Goal: Information Seeking & Learning: Check status

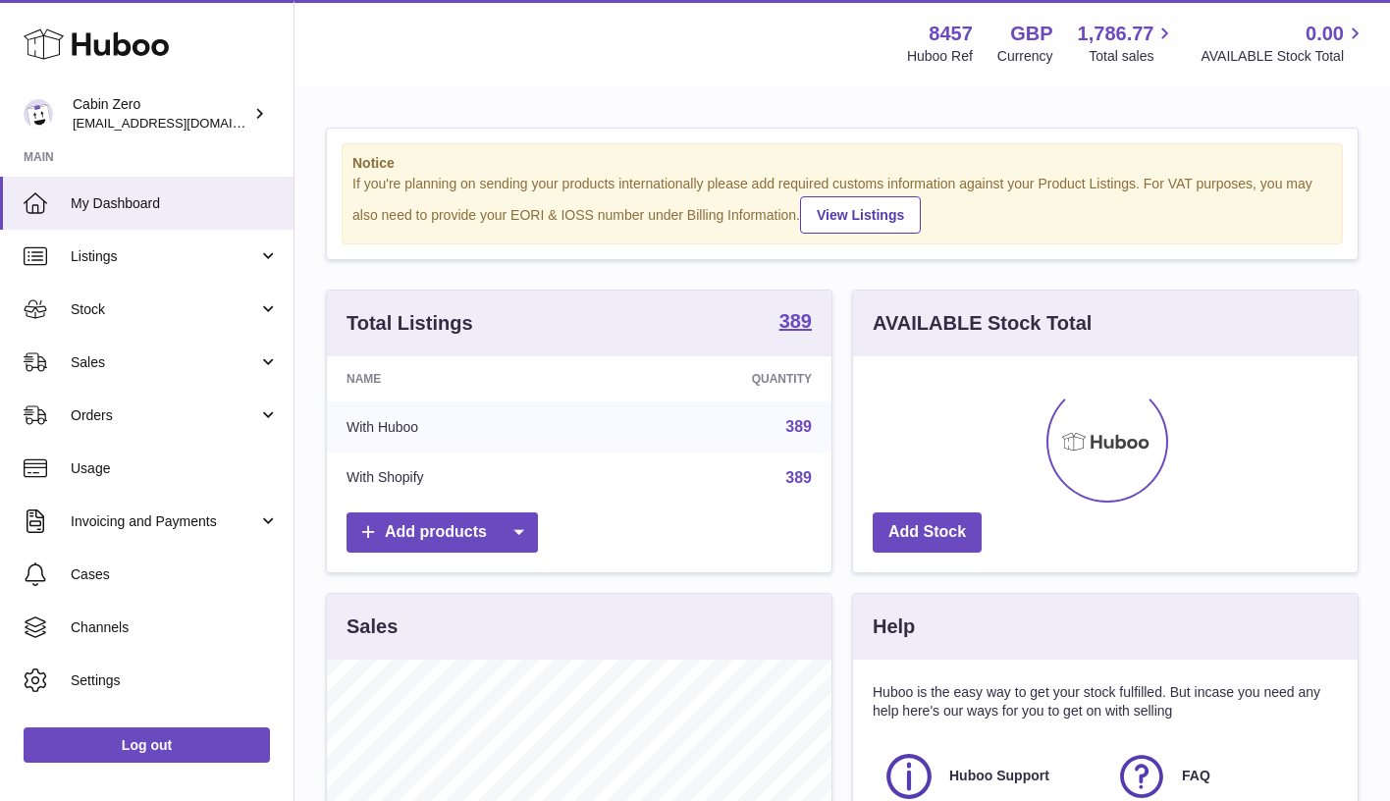
scroll to position [306, 504]
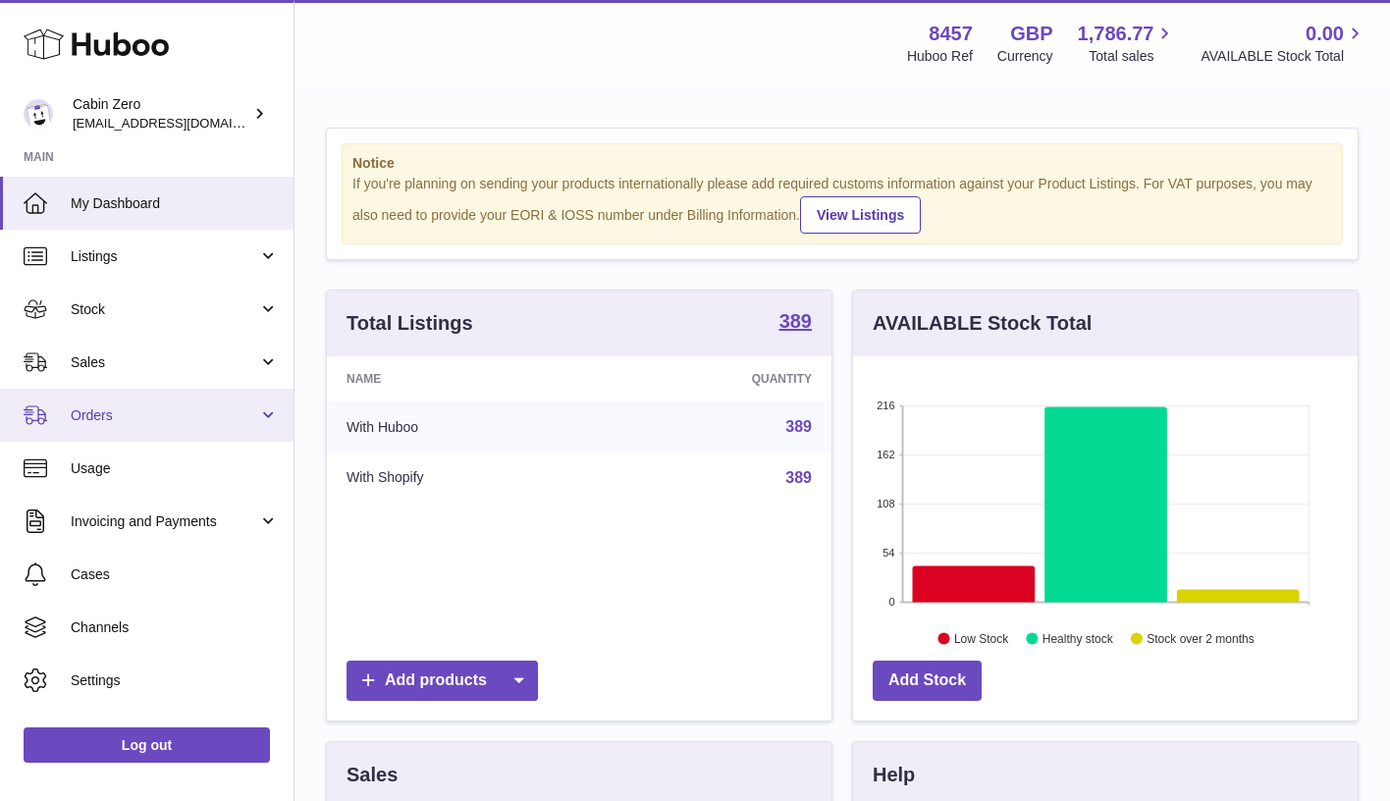
click at [257, 409] on link "Orders" at bounding box center [146, 415] width 293 height 53
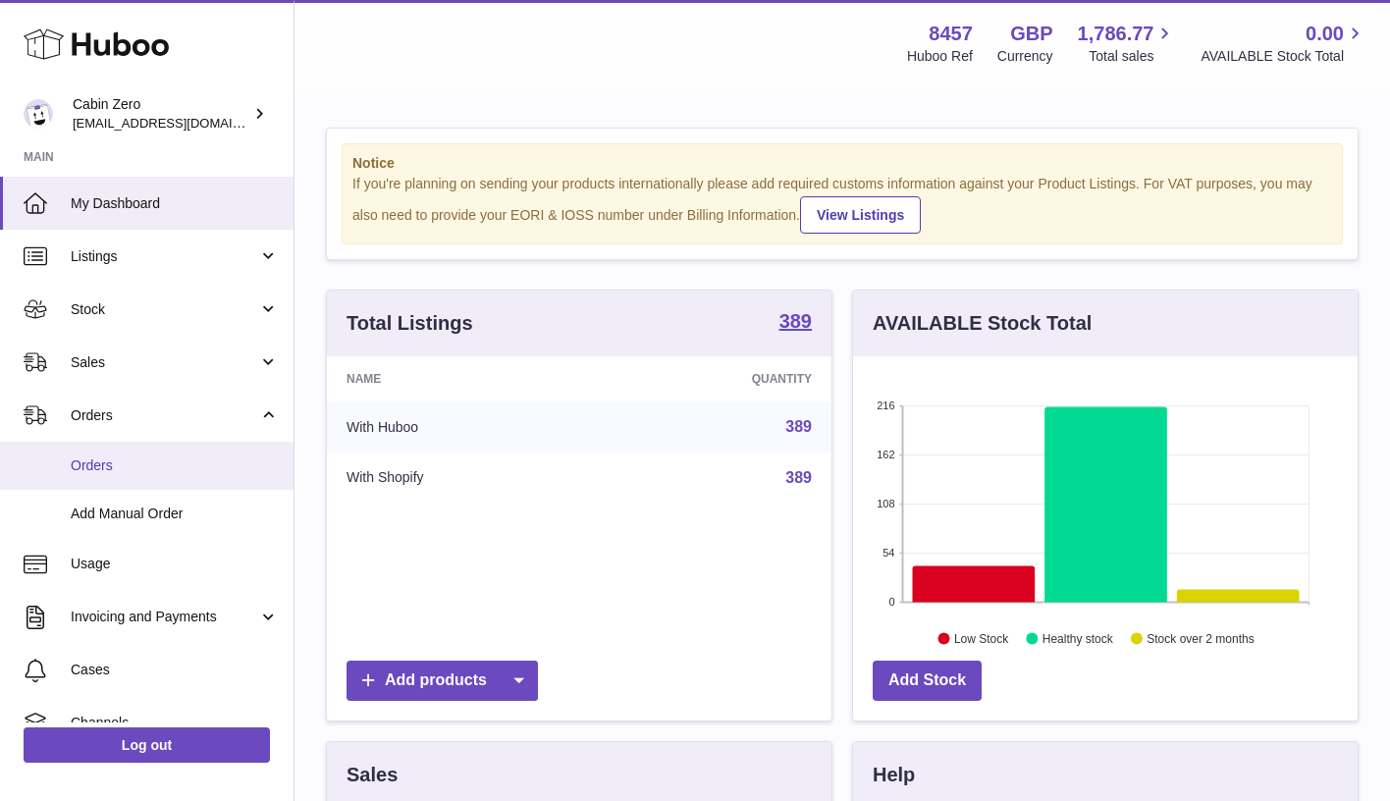
click at [235, 457] on span "Orders" at bounding box center [175, 465] width 208 height 19
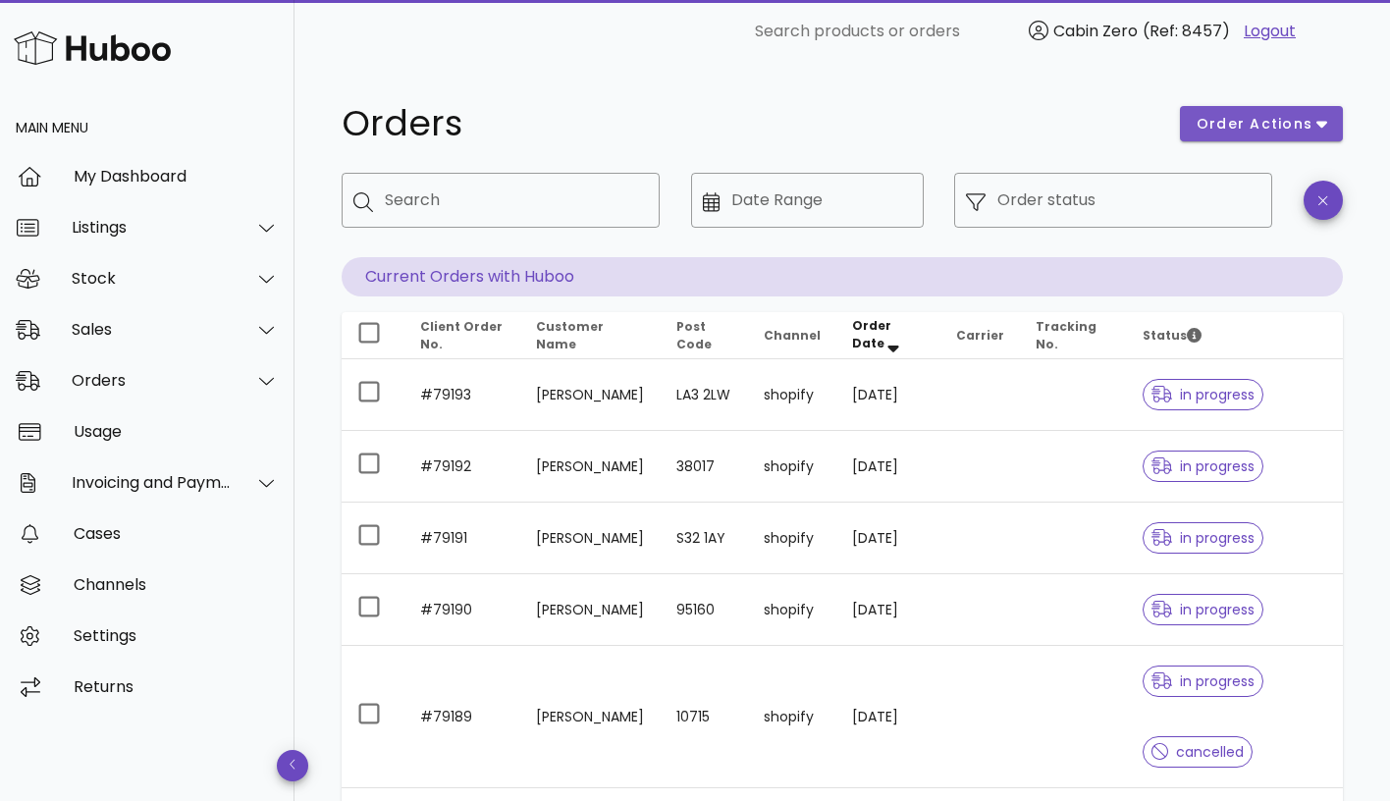
click at [1295, 136] on button "order actions" at bounding box center [1261, 123] width 163 height 35
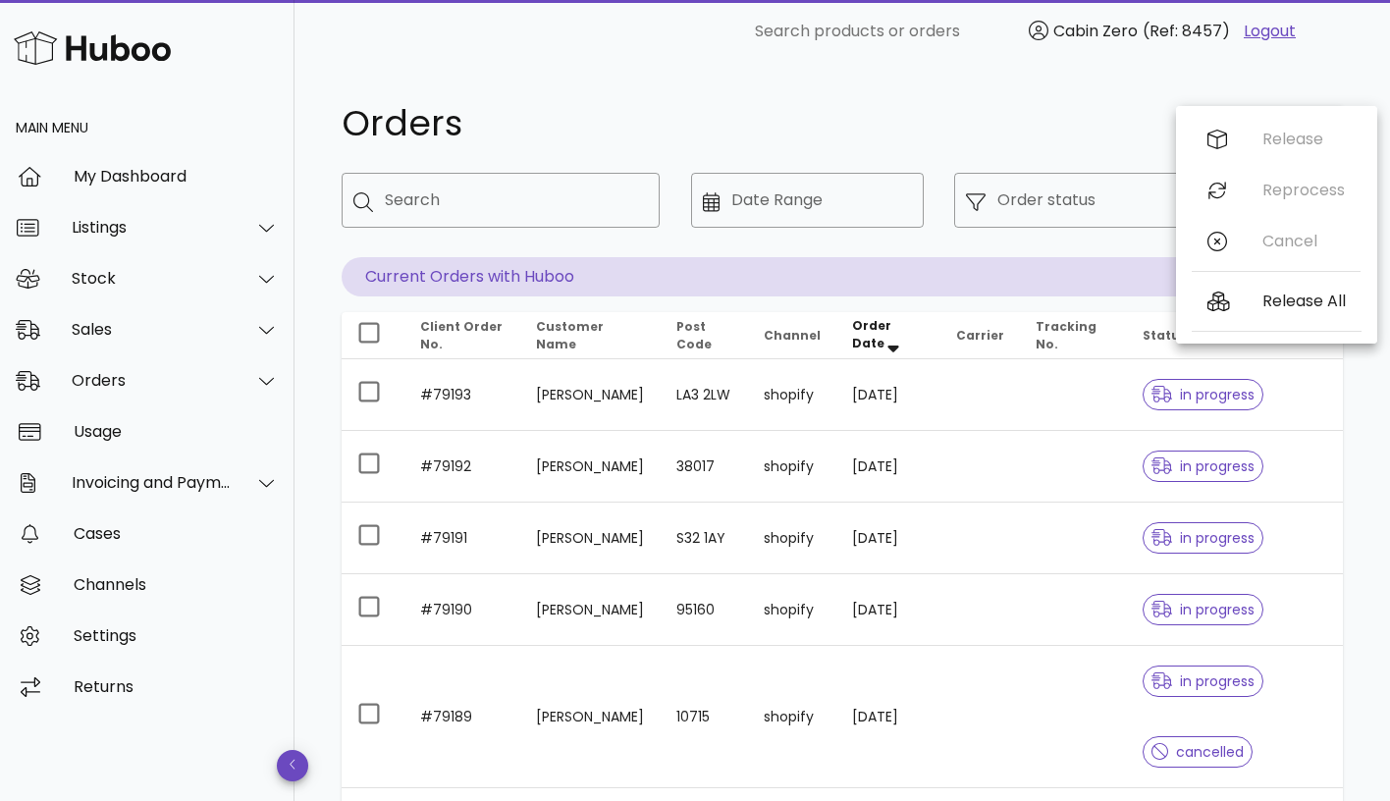
click at [1037, 120] on h1 "Orders" at bounding box center [749, 123] width 815 height 35
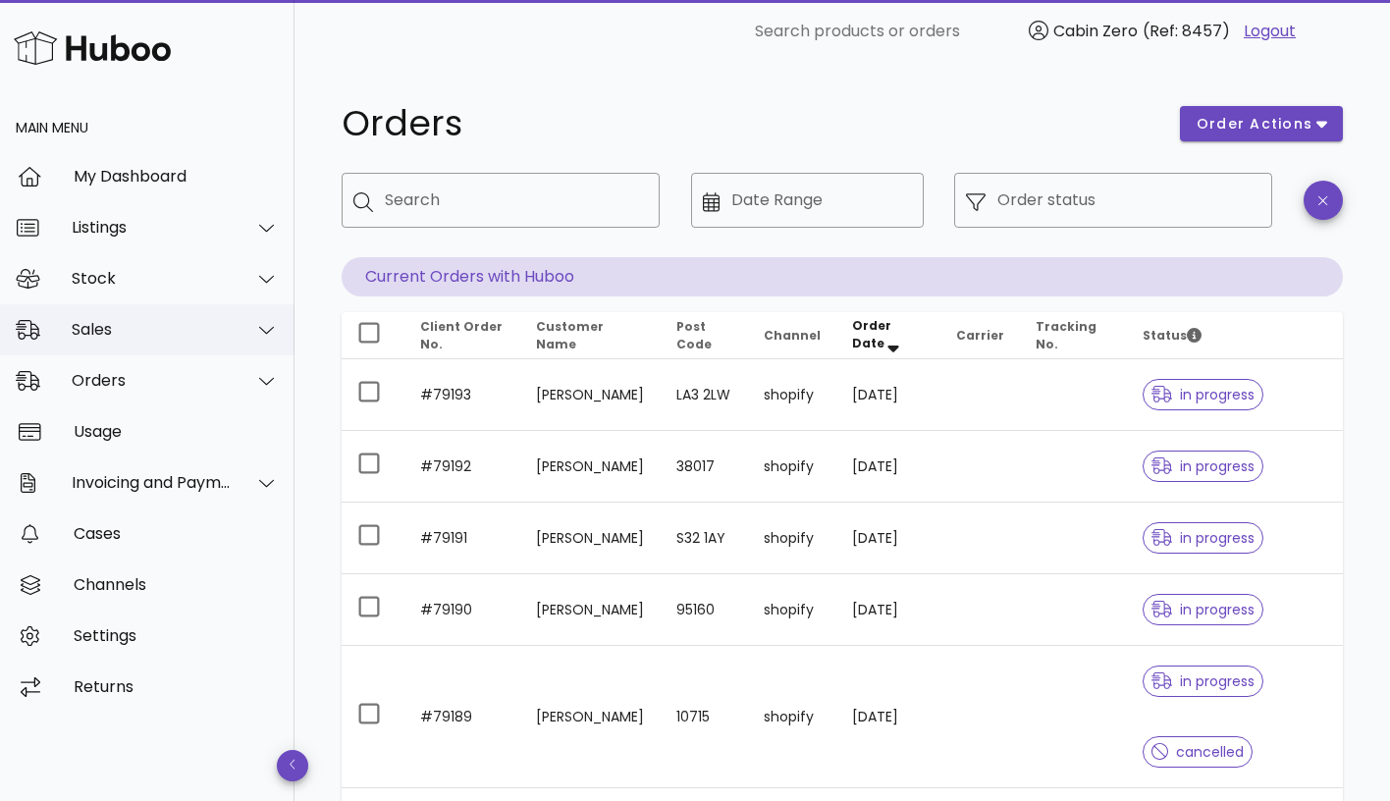
click at [253, 331] on div at bounding box center [255, 329] width 47 height 49
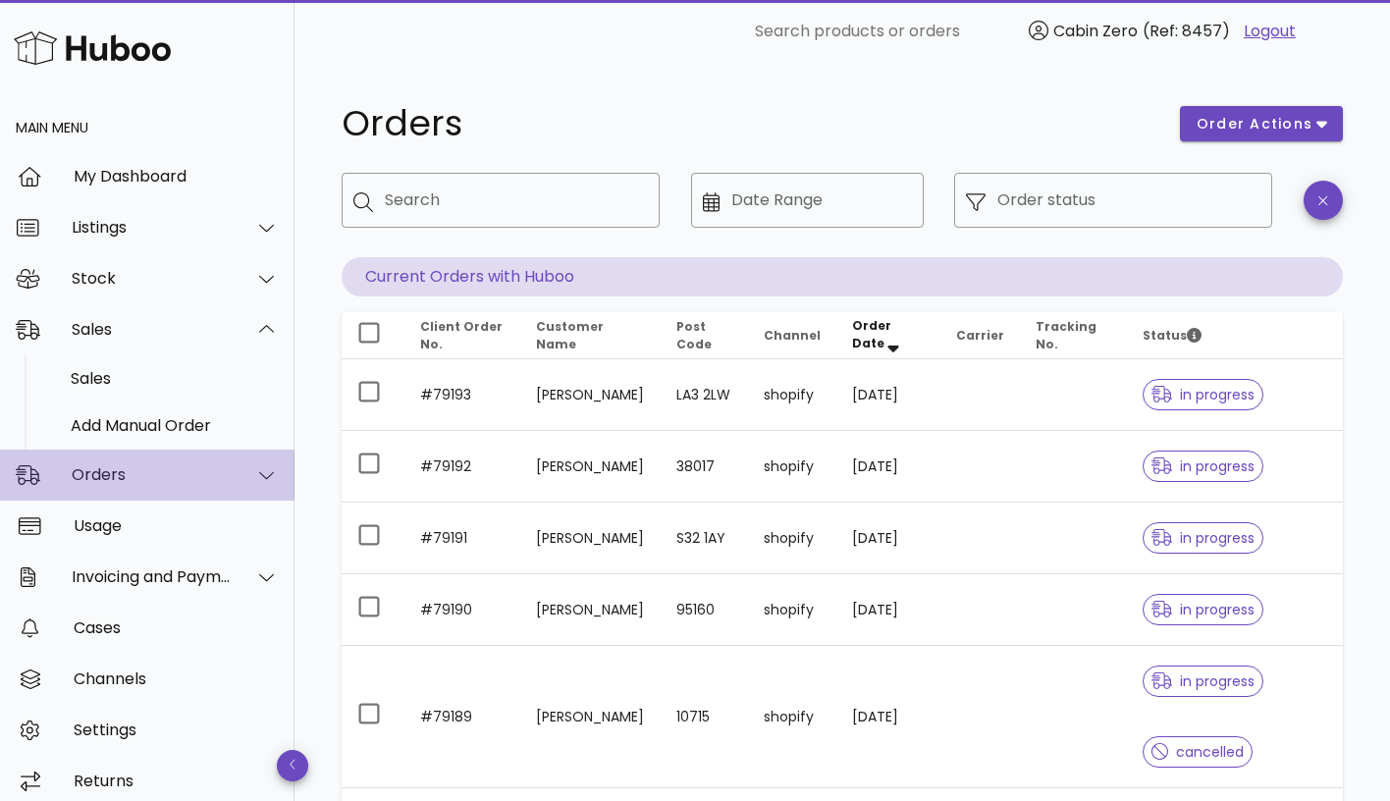
click at [244, 474] on div at bounding box center [255, 474] width 47 height 49
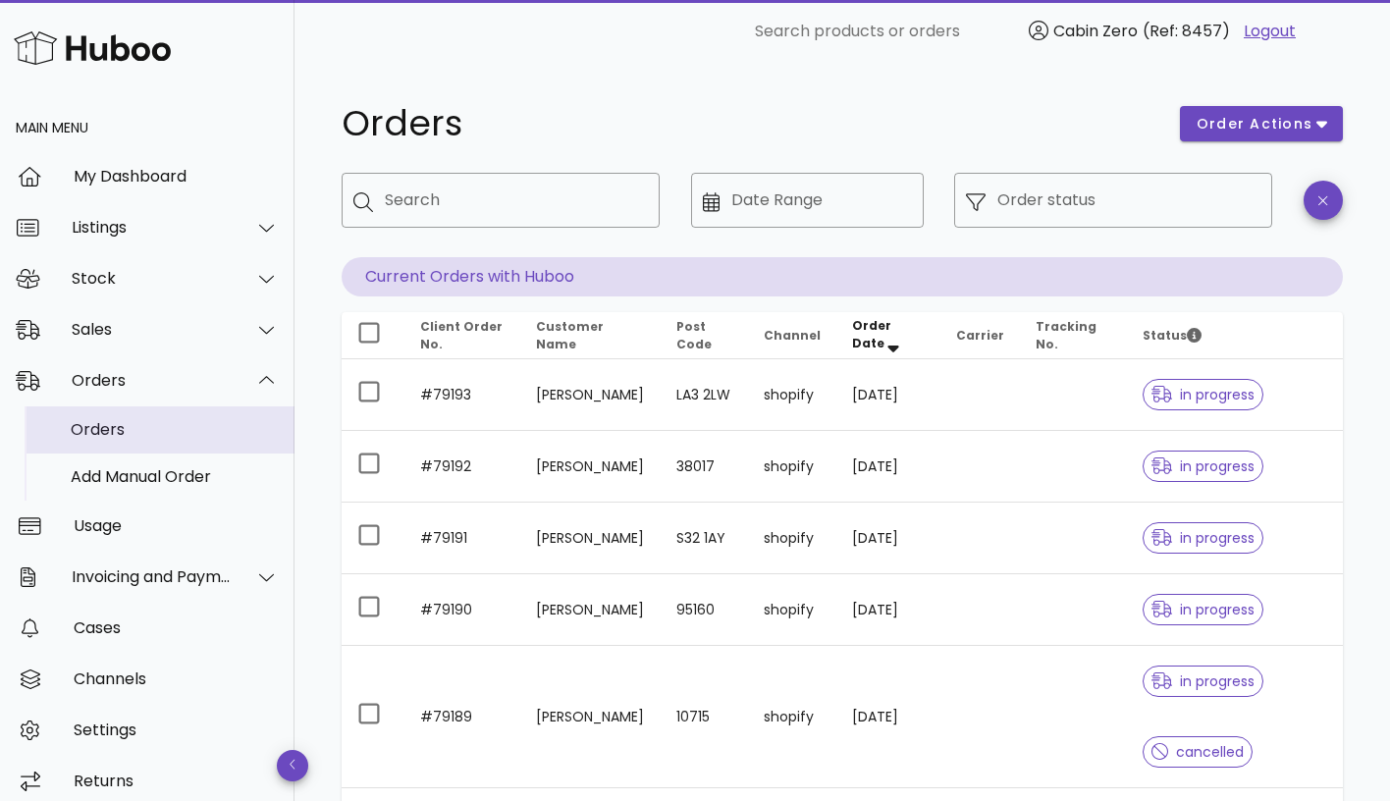
click at [191, 431] on div "Orders" at bounding box center [175, 429] width 208 height 19
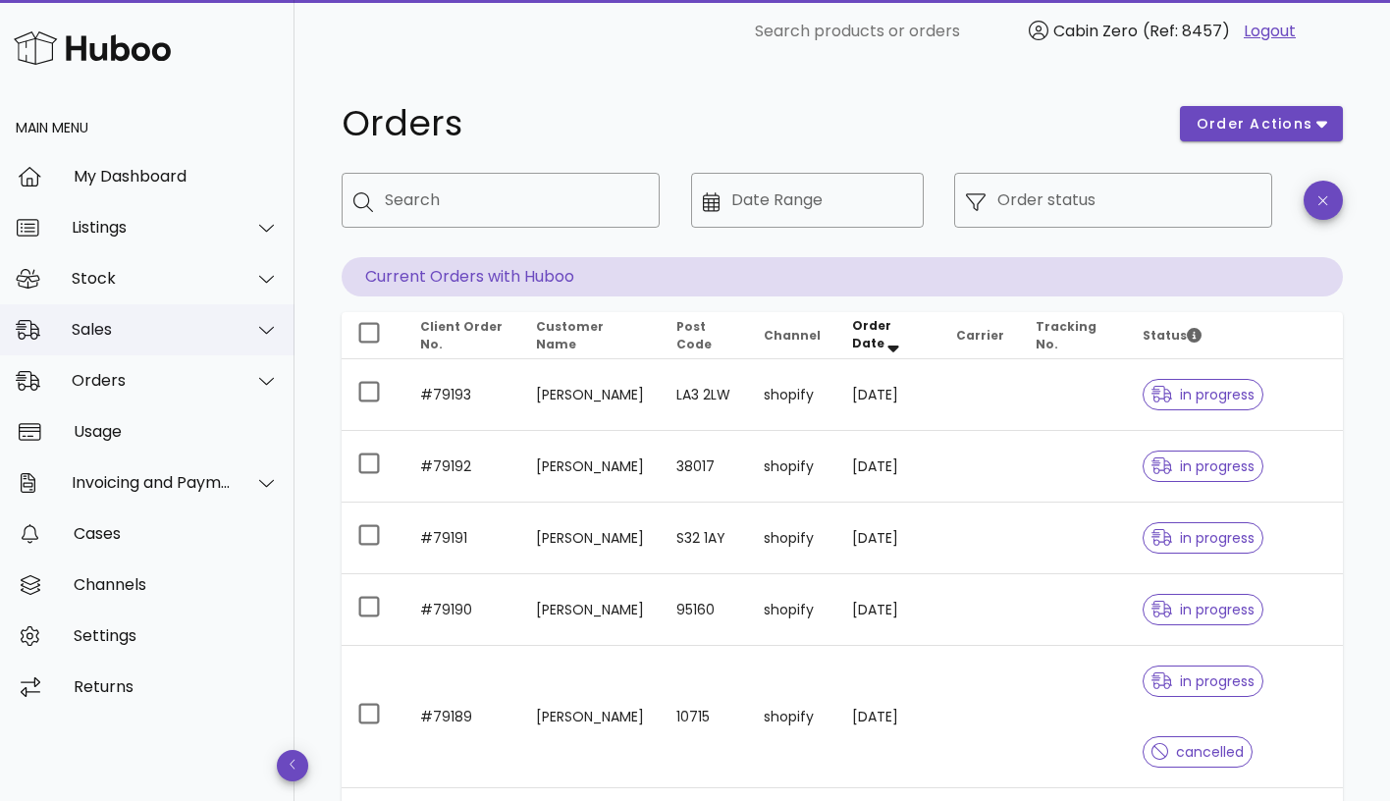
click at [239, 327] on div at bounding box center [255, 329] width 47 height 49
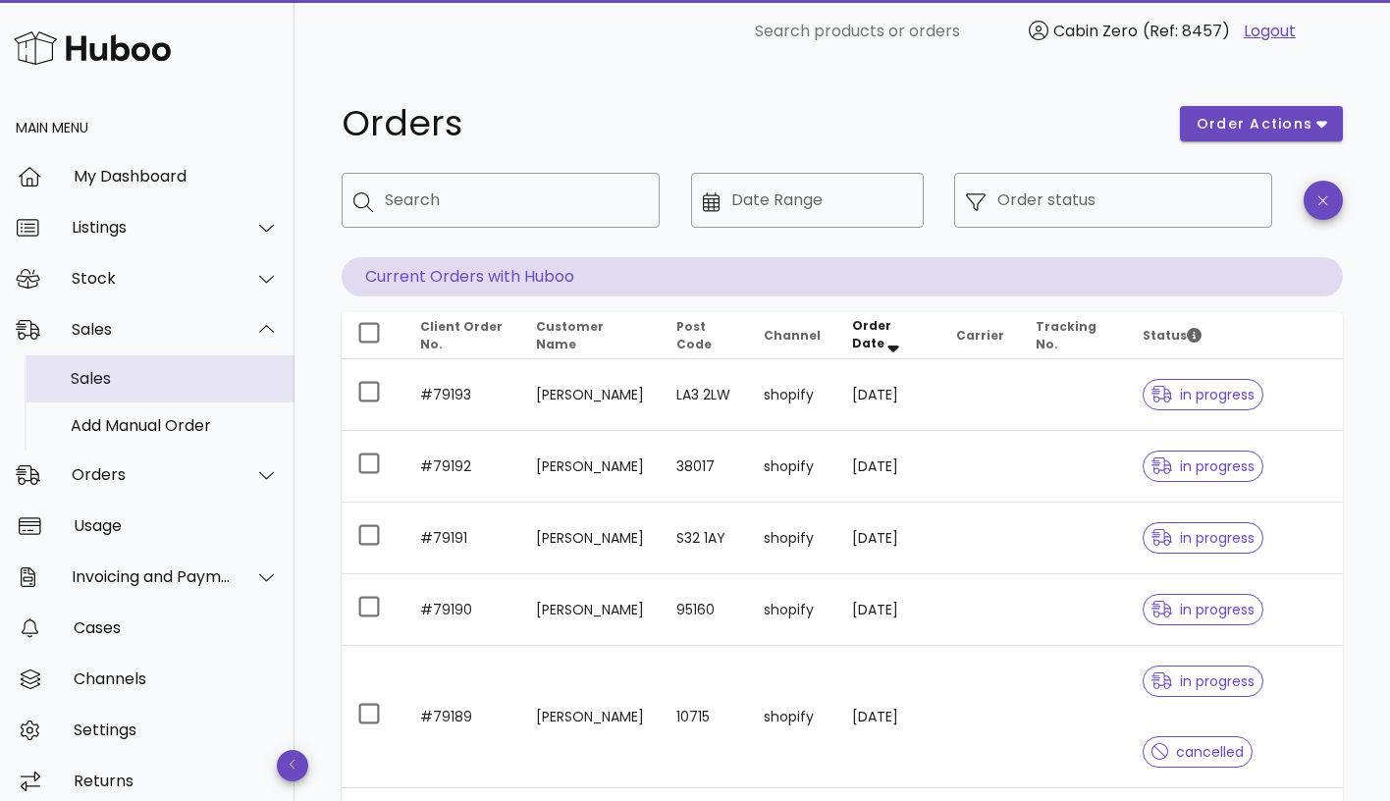
click at [106, 376] on div "Sales" at bounding box center [175, 378] width 208 height 19
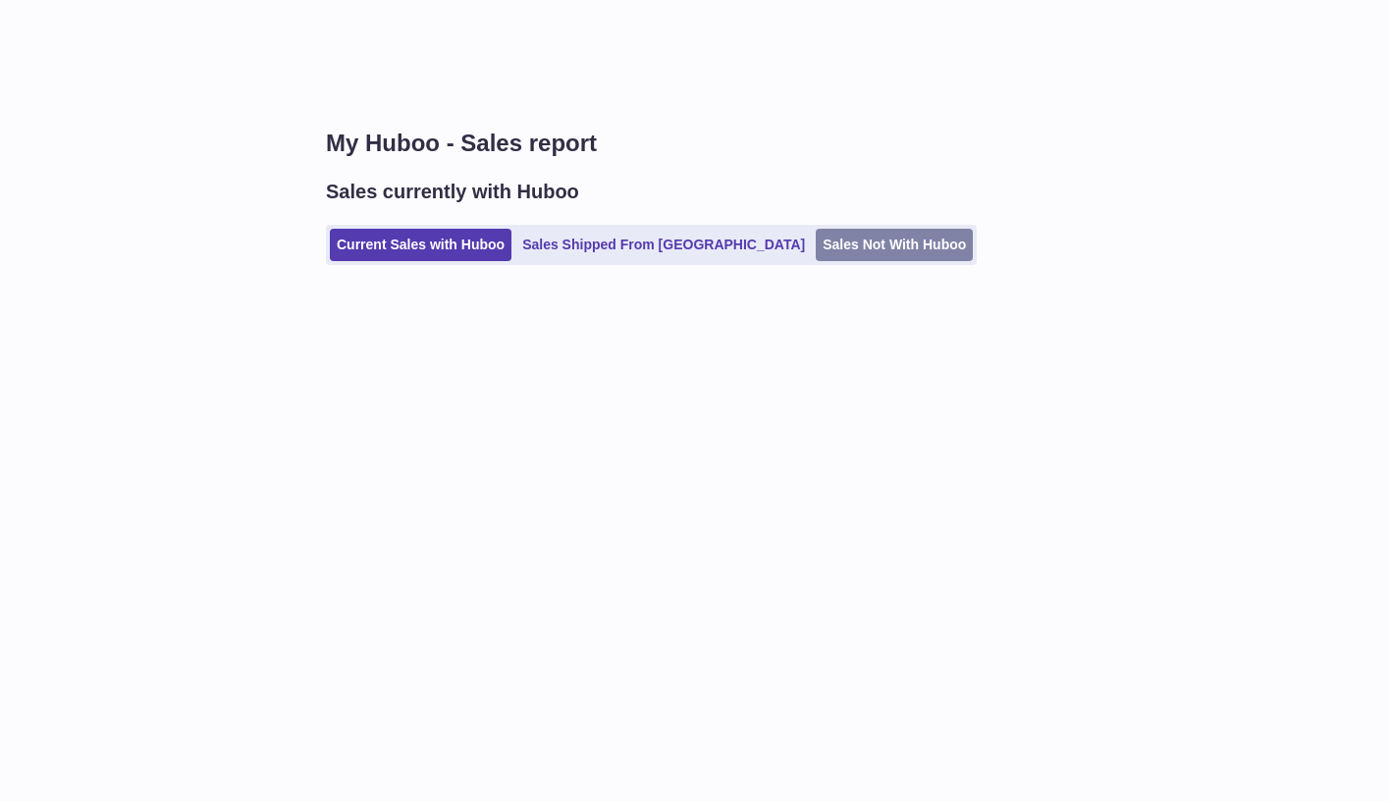
click at [816, 239] on link "Sales Not With Huboo" at bounding box center [894, 245] width 157 height 32
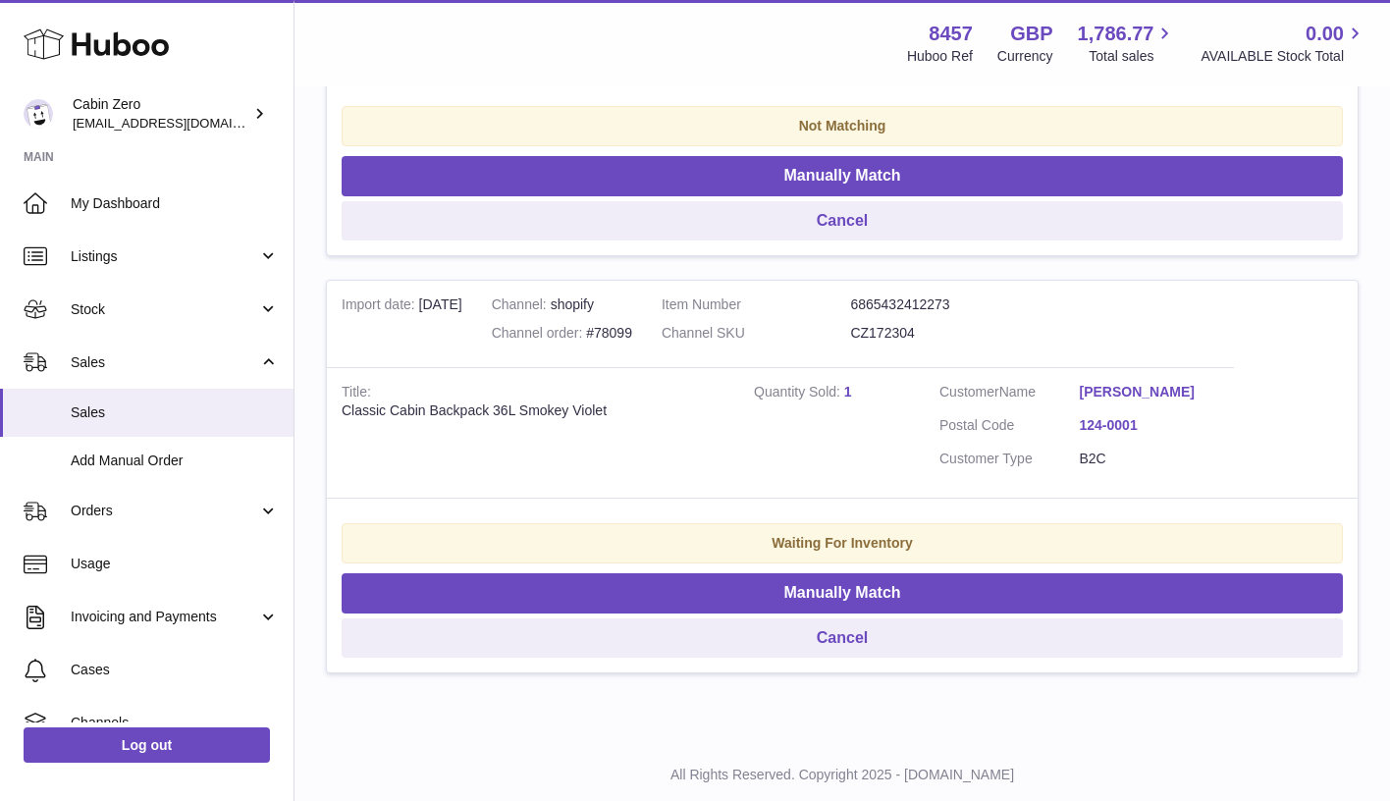
scroll to position [2725, 0]
